Goal: Navigation & Orientation: Find specific page/section

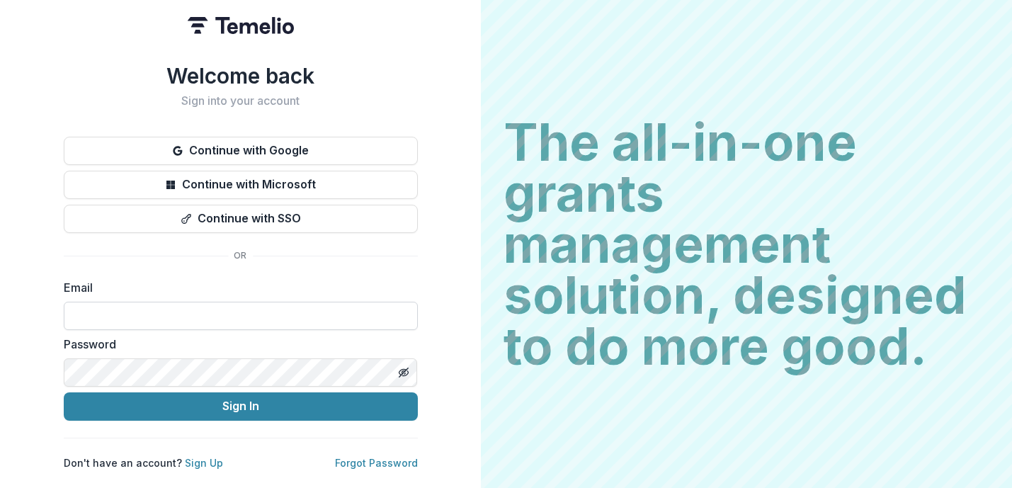
drag, startPoint x: 0, startPoint y: 0, endPoint x: 261, endPoint y: 304, distance: 400.7
click at [261, 304] on input at bounding box center [241, 316] width 354 height 28
type input "**********"
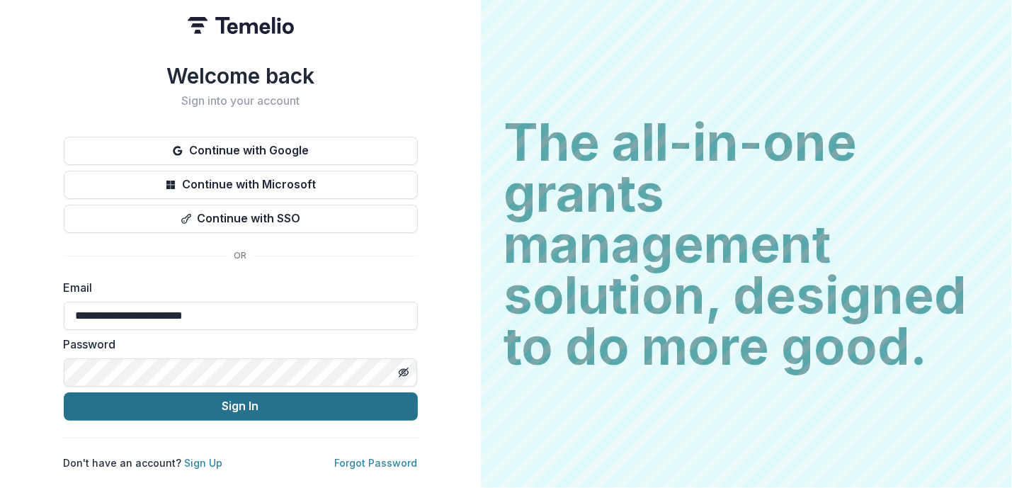
click at [254, 402] on button "Sign In" at bounding box center [241, 406] width 354 height 28
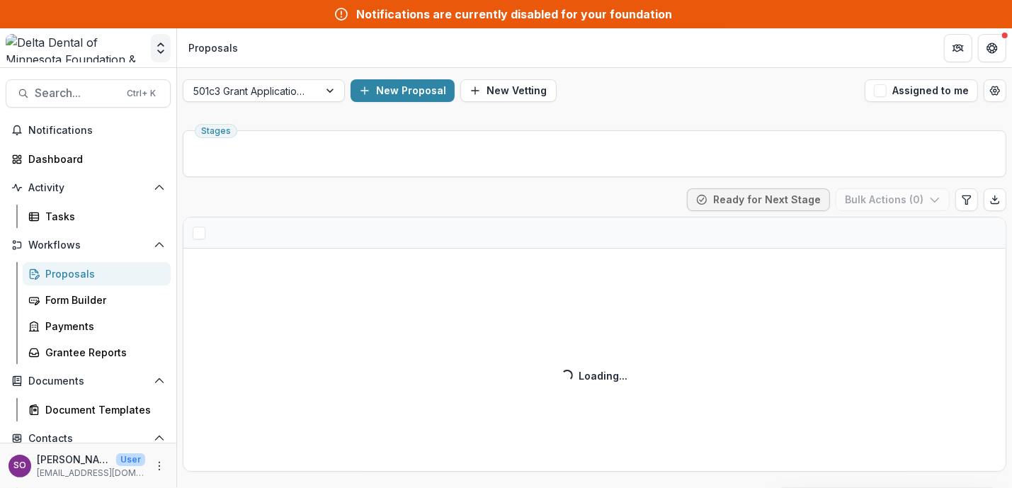
click at [154, 52] on icon "Open entity switcher" at bounding box center [161, 48] width 14 height 14
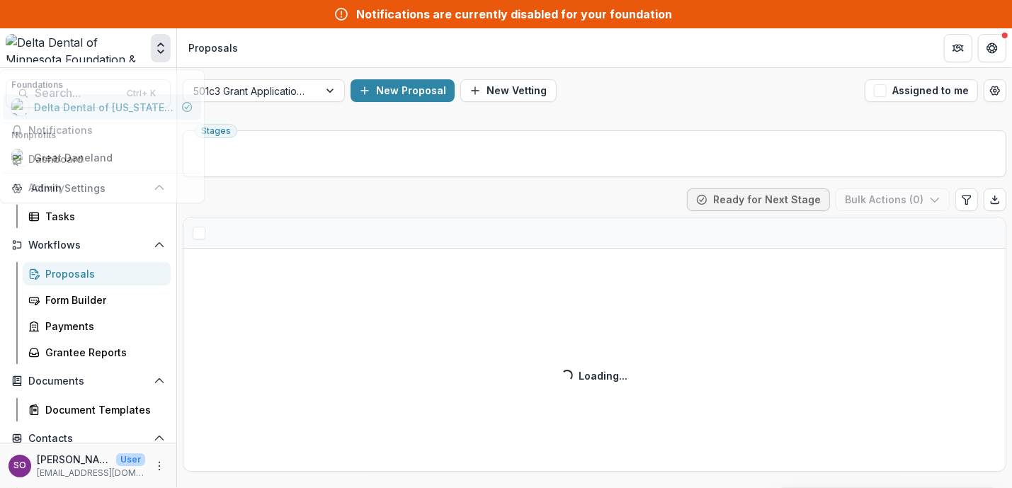
click at [132, 110] on div "Delta Dental of Minnesota Foundation & Community Giving" at bounding box center [105, 107] width 142 height 15
